Goal: Task Accomplishment & Management: Manage account settings

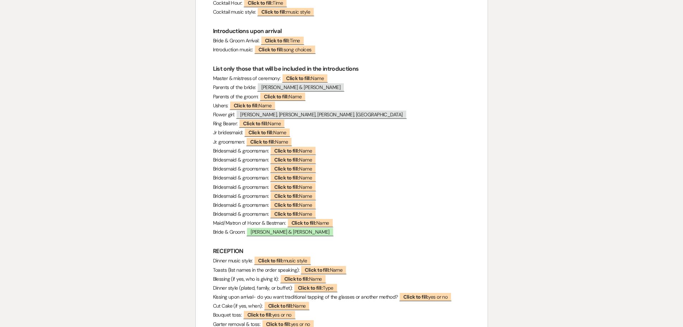
scroll to position [395, 0]
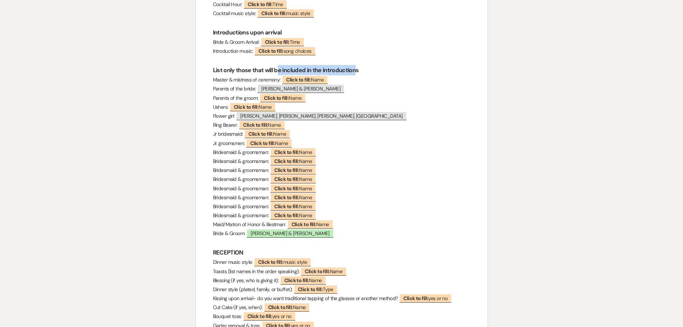
drag, startPoint x: 337, startPoint y: 70, endPoint x: 279, endPoint y: 75, distance: 58.3
click at [279, 75] on h3 "List only those that will be included in the introductions" at bounding box center [342, 70] width 258 height 10
click at [294, 90] on span "[PERSON_NAME] & [PERSON_NAME]" at bounding box center [301, 88] width 88 height 9
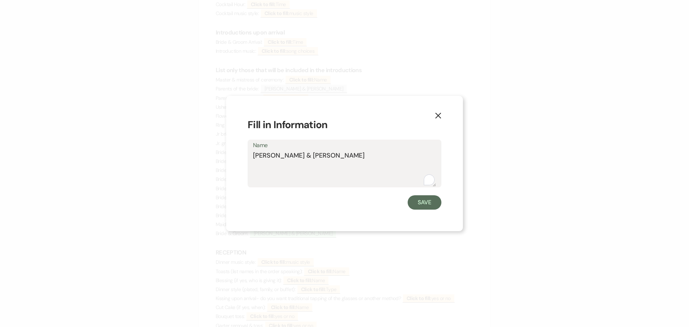
drag, startPoint x: 330, startPoint y: 158, endPoint x: 254, endPoint y: 161, distance: 76.8
click at [254, 161] on textarea "[PERSON_NAME] & [PERSON_NAME]" at bounding box center [344, 169] width 183 height 36
click at [430, 201] on button "Save" at bounding box center [424, 202] width 34 height 14
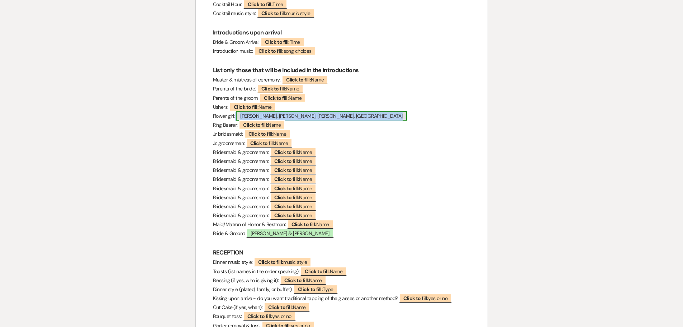
click at [290, 118] on span "[PERSON_NAME], [PERSON_NAME], [PERSON_NAME], [GEOGRAPHIC_DATA]" at bounding box center [321, 115] width 171 height 9
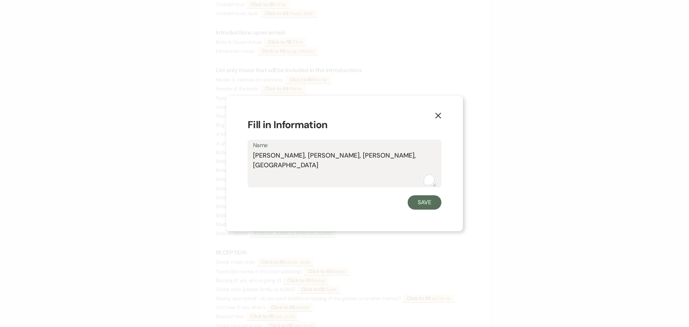
drag, startPoint x: 336, startPoint y: 154, endPoint x: 250, endPoint y: 164, distance: 86.0
click at [250, 164] on div "Name [PERSON_NAME], [PERSON_NAME], [GEOGRAPHIC_DATA]" at bounding box center [345, 164] width 194 height 48
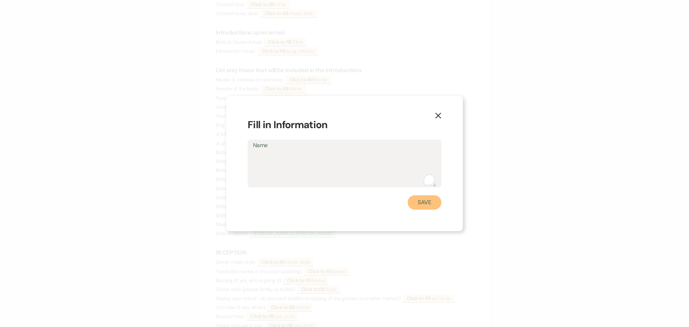
click at [416, 201] on button "Save" at bounding box center [424, 202] width 34 height 14
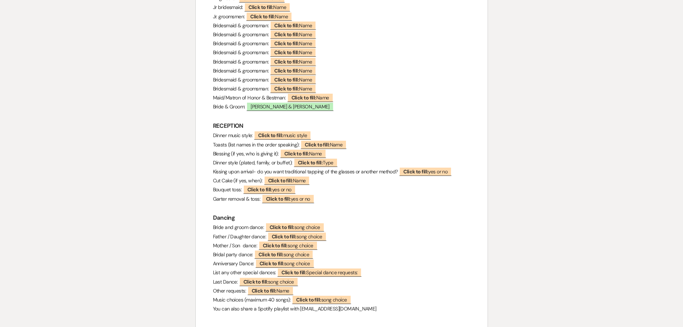
scroll to position [610, 0]
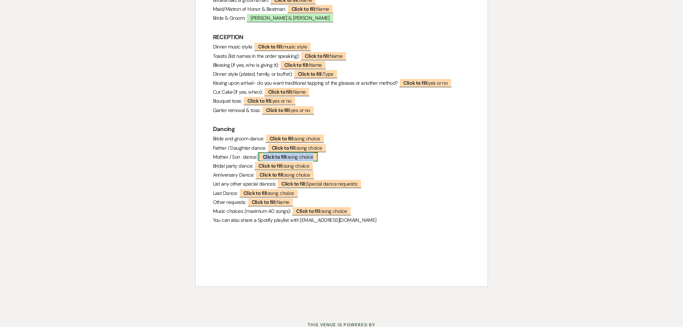
click at [293, 155] on span "Click to fill: song choice" at bounding box center [288, 156] width 59 height 9
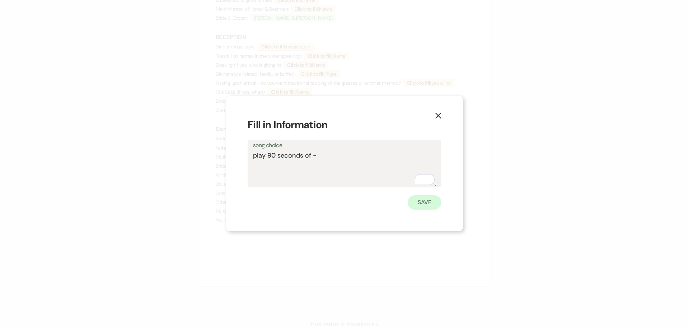
type textarea "play 90 seconds of -"
click at [429, 206] on button "Save" at bounding box center [424, 202] width 34 height 14
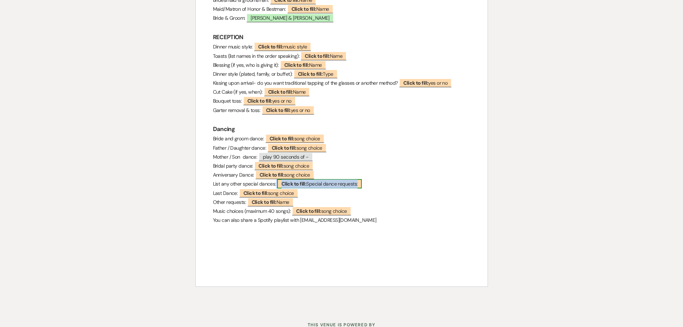
click at [289, 184] on b "Click to fill:" at bounding box center [294, 183] width 25 height 6
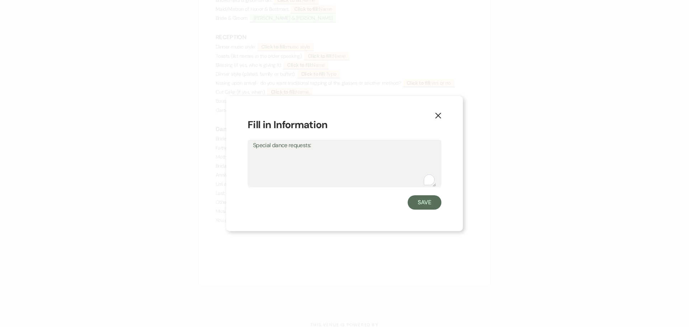
click at [437, 114] on use "button" at bounding box center [438, 116] width 6 height 6
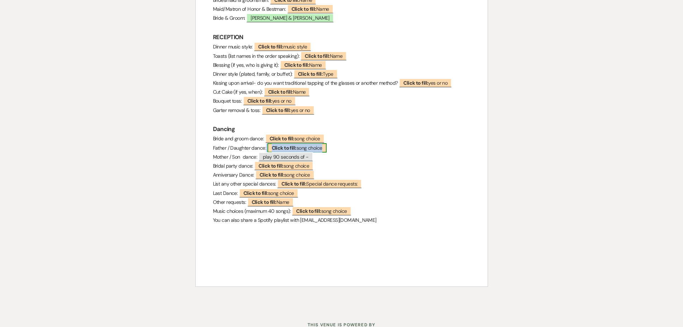
click at [277, 150] on b "Click to fill:" at bounding box center [284, 148] width 25 height 6
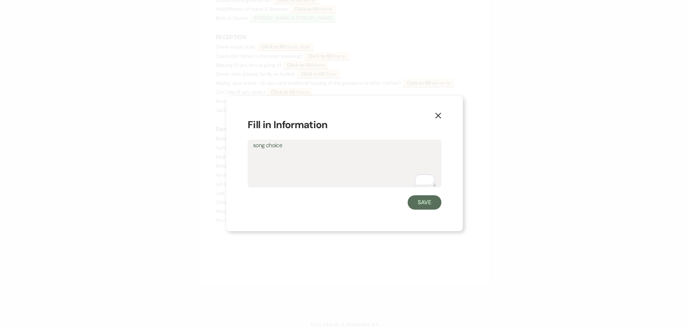
click at [436, 115] on icon "X" at bounding box center [438, 115] width 6 height 6
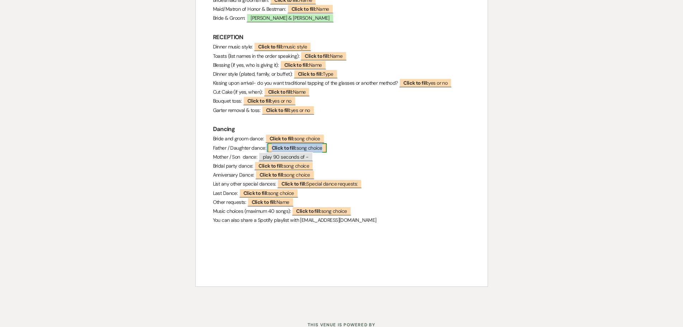
click at [306, 147] on span "Click to fill: song choice" at bounding box center [297, 147] width 59 height 9
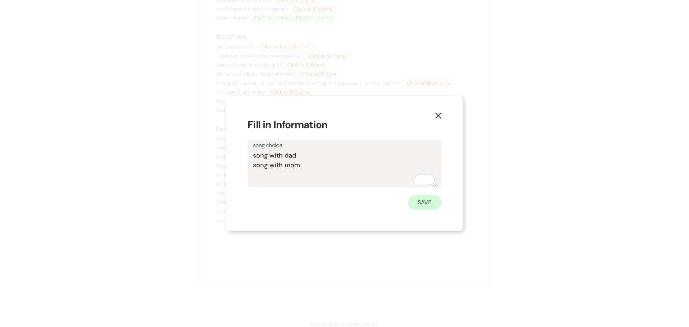
type textarea "song with dad song with mom"
click at [426, 205] on button "Save" at bounding box center [424, 202] width 34 height 14
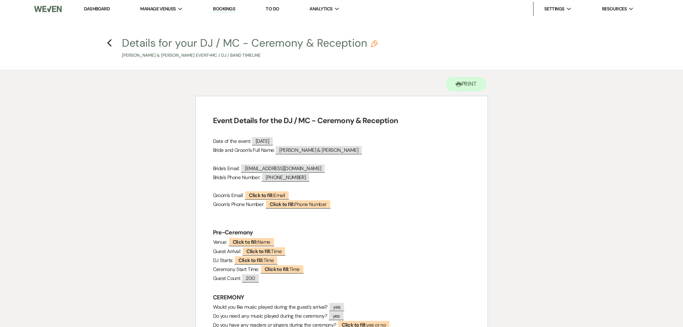
scroll to position [0, 0]
click at [110, 43] on icon "Previous" at bounding box center [109, 43] width 5 height 9
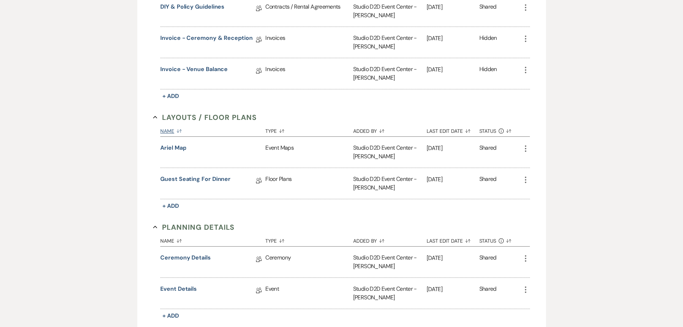
scroll to position [36, 0]
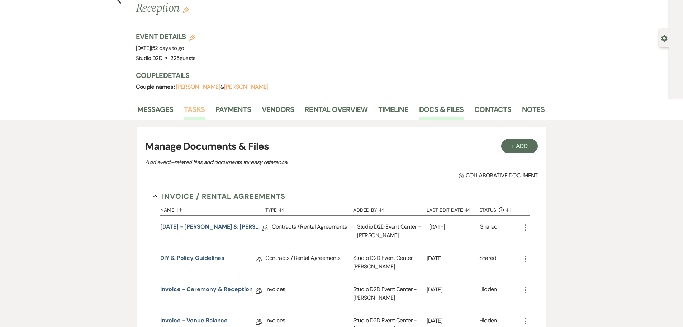
click at [204, 104] on link "Tasks" at bounding box center [194, 112] width 21 height 16
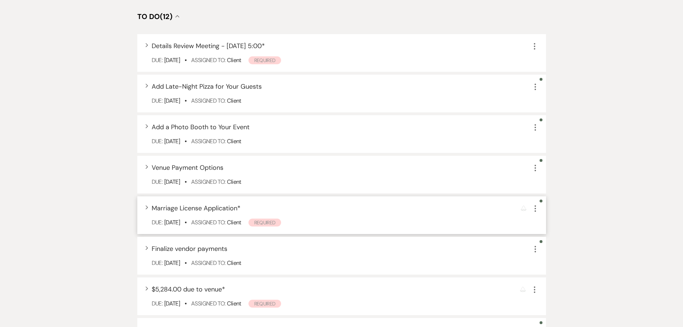
scroll to position [395, 0]
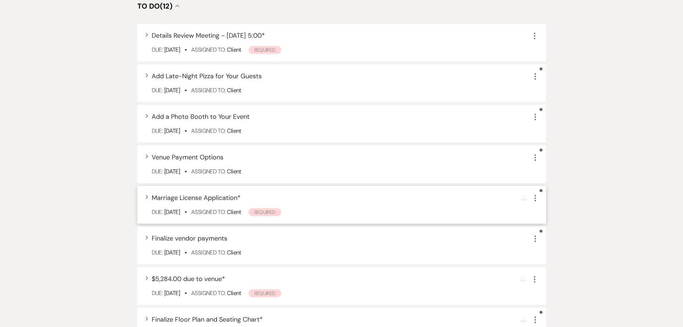
click at [188, 193] on span "Marriage License Application *" at bounding box center [196, 197] width 89 height 9
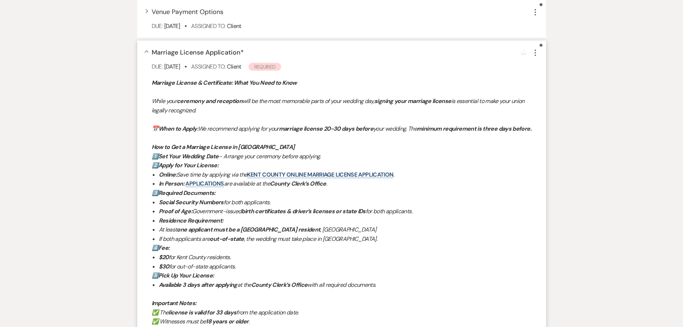
scroll to position [538, 0]
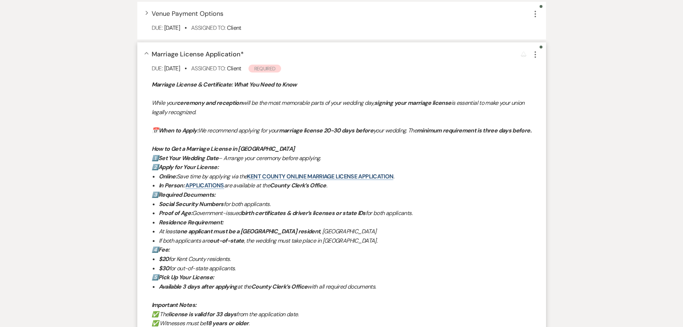
click at [189, 50] on span "Marriage License Application *" at bounding box center [198, 54] width 92 height 9
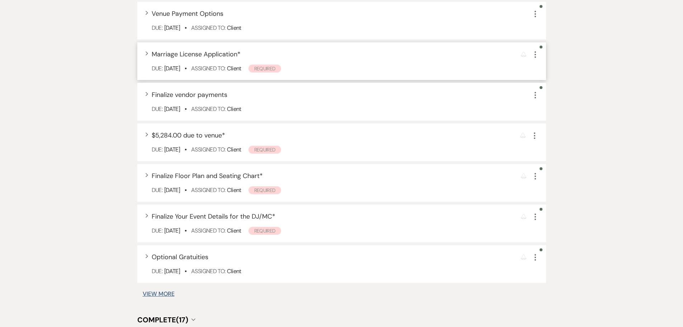
click at [189, 50] on span "Marriage License Application *" at bounding box center [196, 54] width 89 height 9
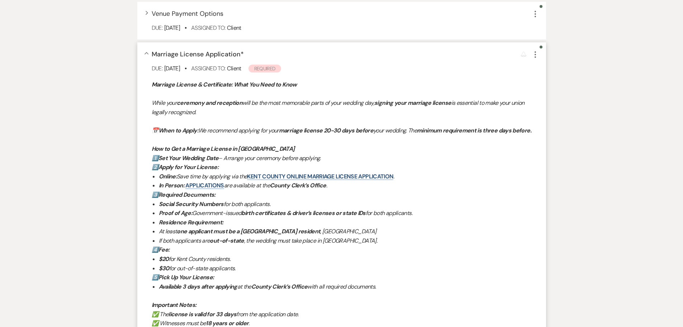
click at [195, 50] on span "Marriage License Application *" at bounding box center [198, 54] width 92 height 9
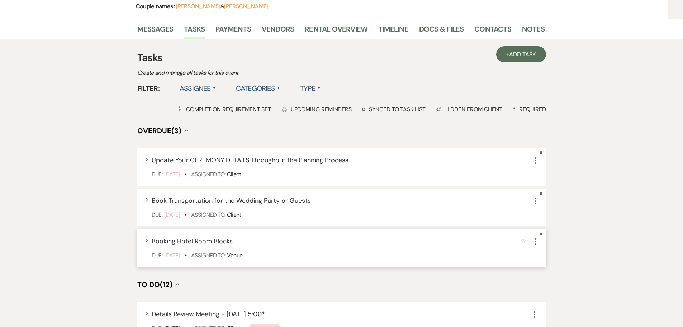
scroll to position [0, 0]
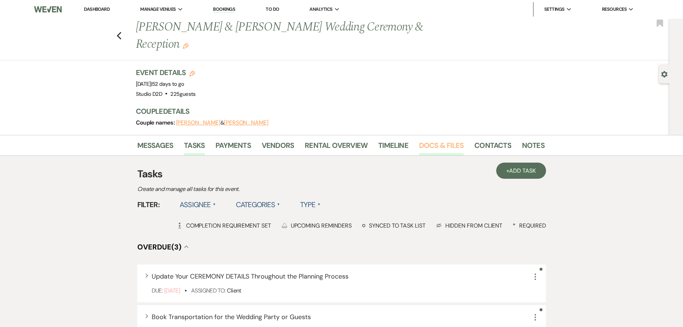
click at [423, 140] on link "Docs & Files" at bounding box center [441, 148] width 44 height 16
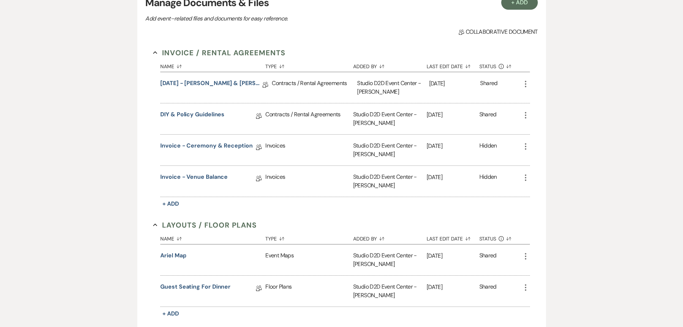
scroll to position [323, 0]
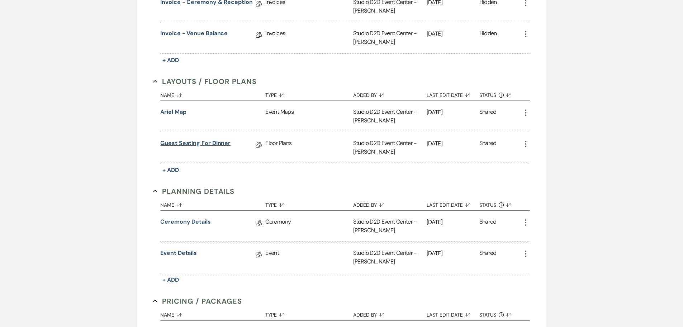
click at [197, 139] on link "Guest Seating for Dinner" at bounding box center [195, 144] width 70 height 11
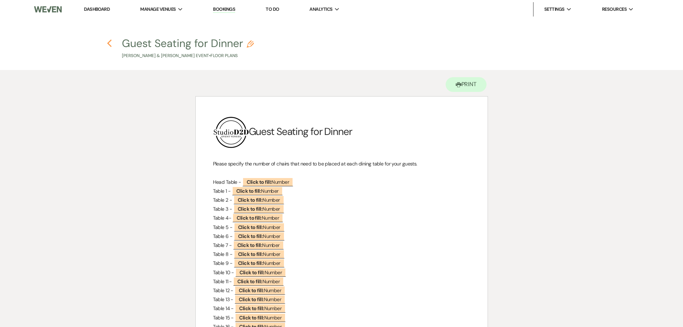
click at [111, 43] on icon "Previous" at bounding box center [109, 43] width 5 height 9
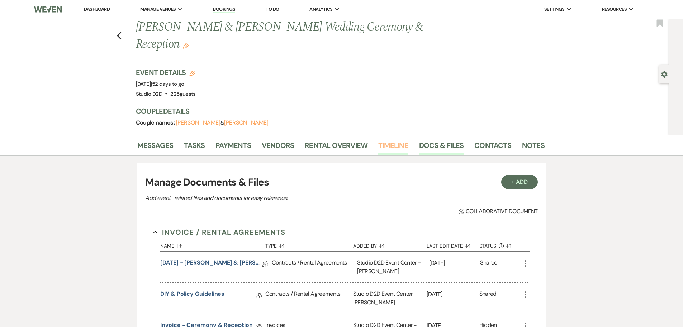
click at [394, 140] on link "Timeline" at bounding box center [393, 148] width 30 height 16
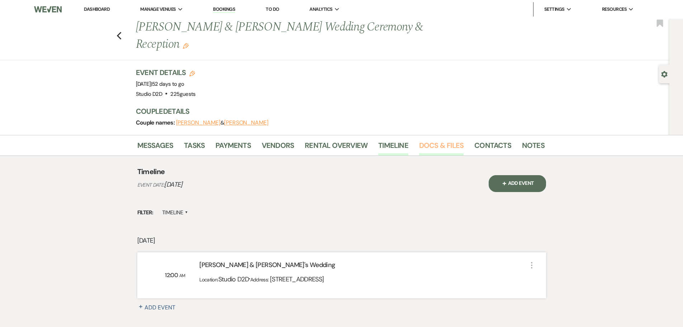
click at [434, 140] on link "Docs & Files" at bounding box center [441, 148] width 44 height 16
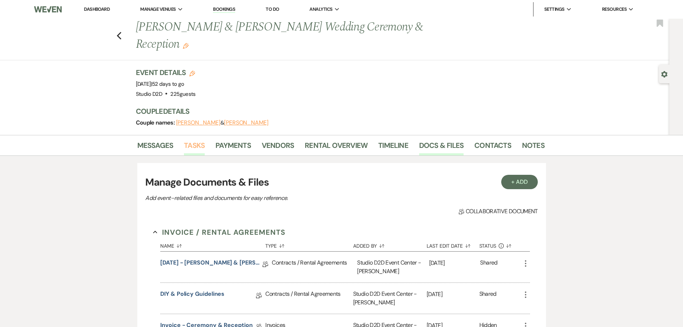
click at [191, 140] on link "Tasks" at bounding box center [194, 148] width 21 height 16
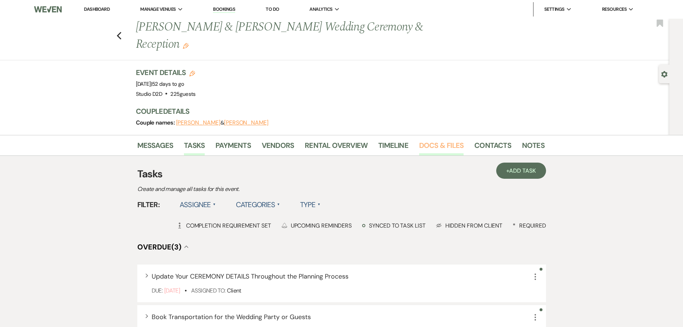
click at [432, 140] on link "Docs & Files" at bounding box center [441, 148] width 44 height 16
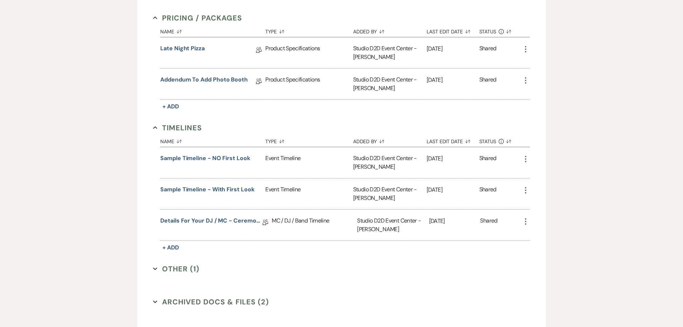
scroll to position [610, 0]
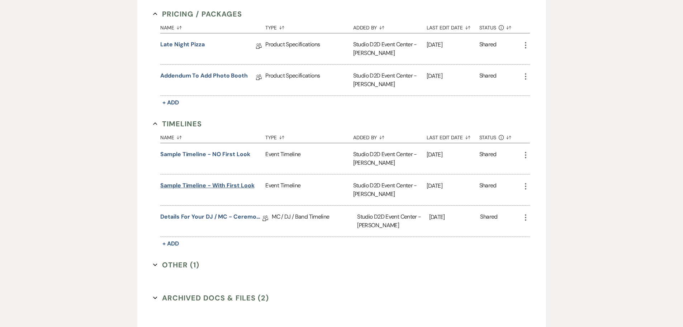
click at [209, 181] on button "Sample Timeline - with first look" at bounding box center [207, 185] width 94 height 9
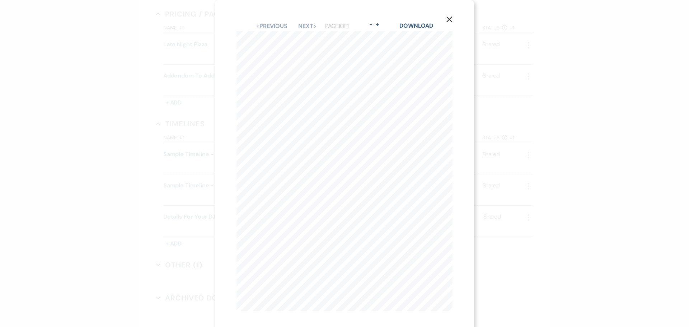
click at [447, 18] on icon "X" at bounding box center [449, 19] width 6 height 6
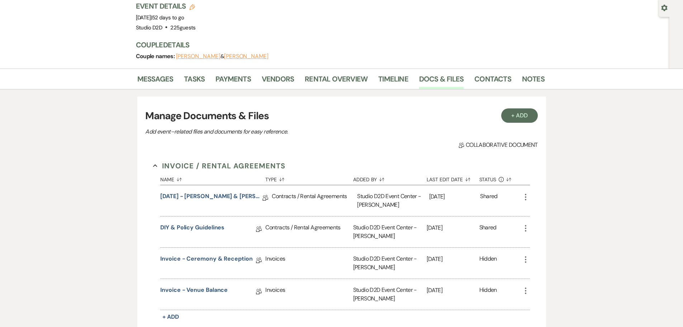
scroll to position [0, 0]
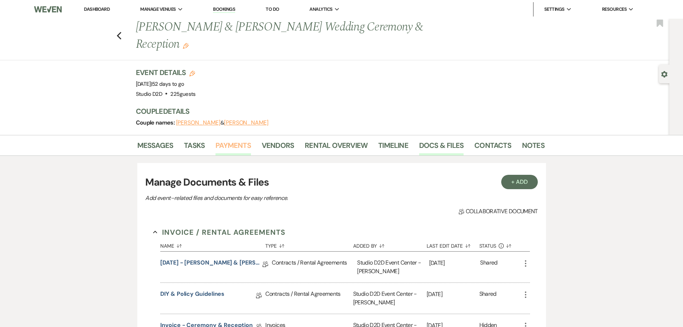
click at [235, 140] on link "Payments" at bounding box center [234, 148] width 36 height 16
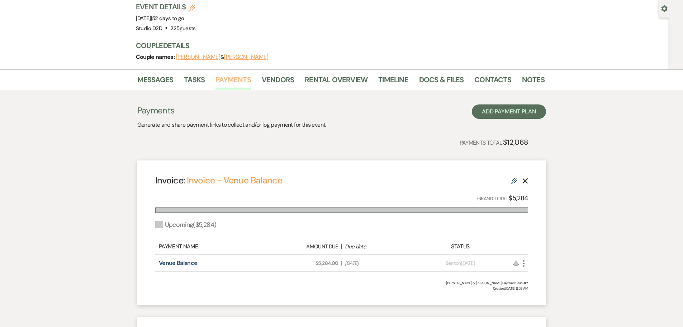
scroll to position [72, 0]
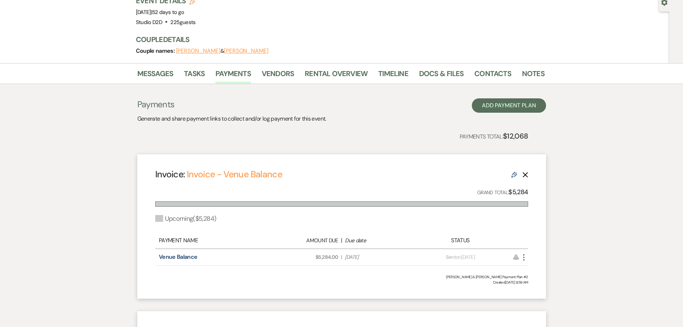
click at [524, 253] on icon "More" at bounding box center [524, 257] width 9 height 9
click at [534, 278] on button "Check [PERSON_NAME] [PERSON_NAME] as Paid" at bounding box center [556, 284] width 72 height 12
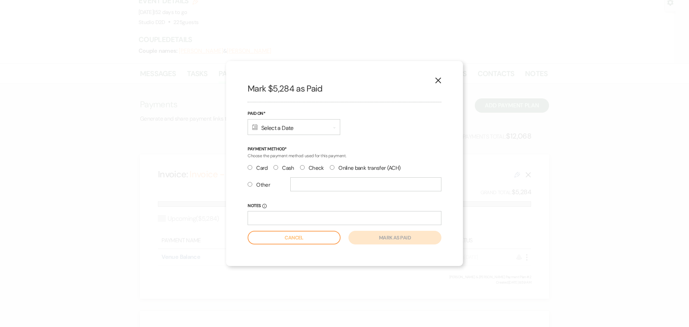
click at [317, 128] on div "Calendar Select a Date Expand" at bounding box center [294, 127] width 93 height 16
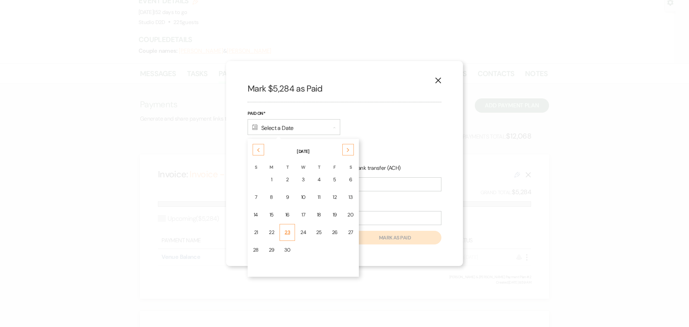
click at [287, 231] on div "23" at bounding box center [287, 232] width 6 height 8
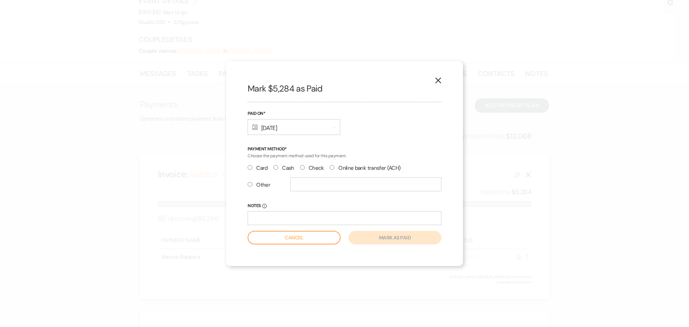
click at [300, 169] on input "Check" at bounding box center [302, 167] width 5 height 5
radio input "true"
click at [369, 235] on button "Mark as paid" at bounding box center [394, 238] width 93 height 14
